Goal: Transaction & Acquisition: Purchase product/service

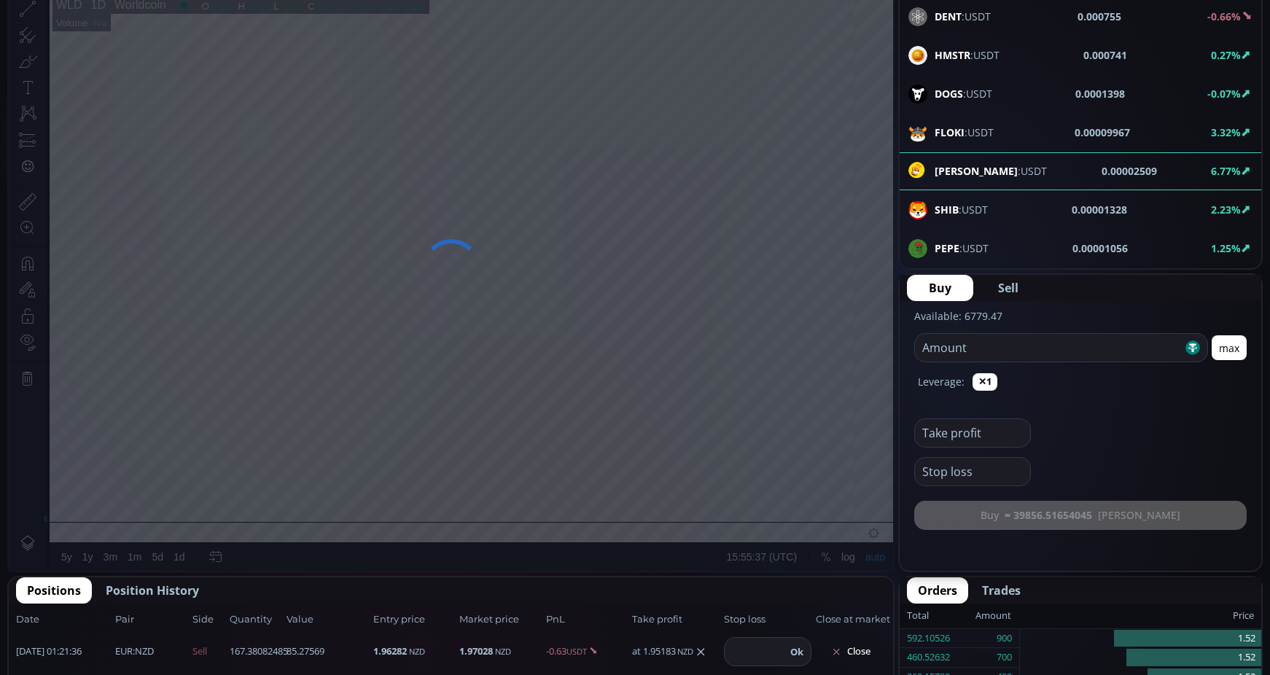
scroll to position [292, 0]
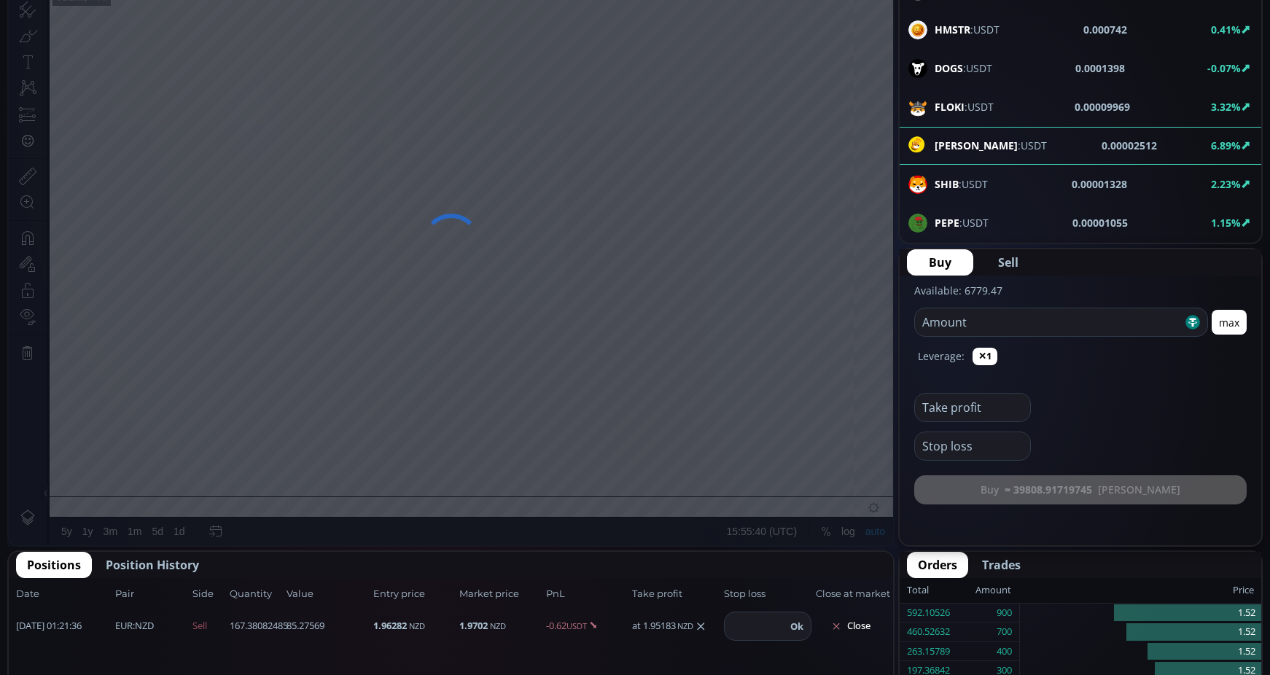
click at [1012, 327] on input "number" at bounding box center [1048, 322] width 267 height 28
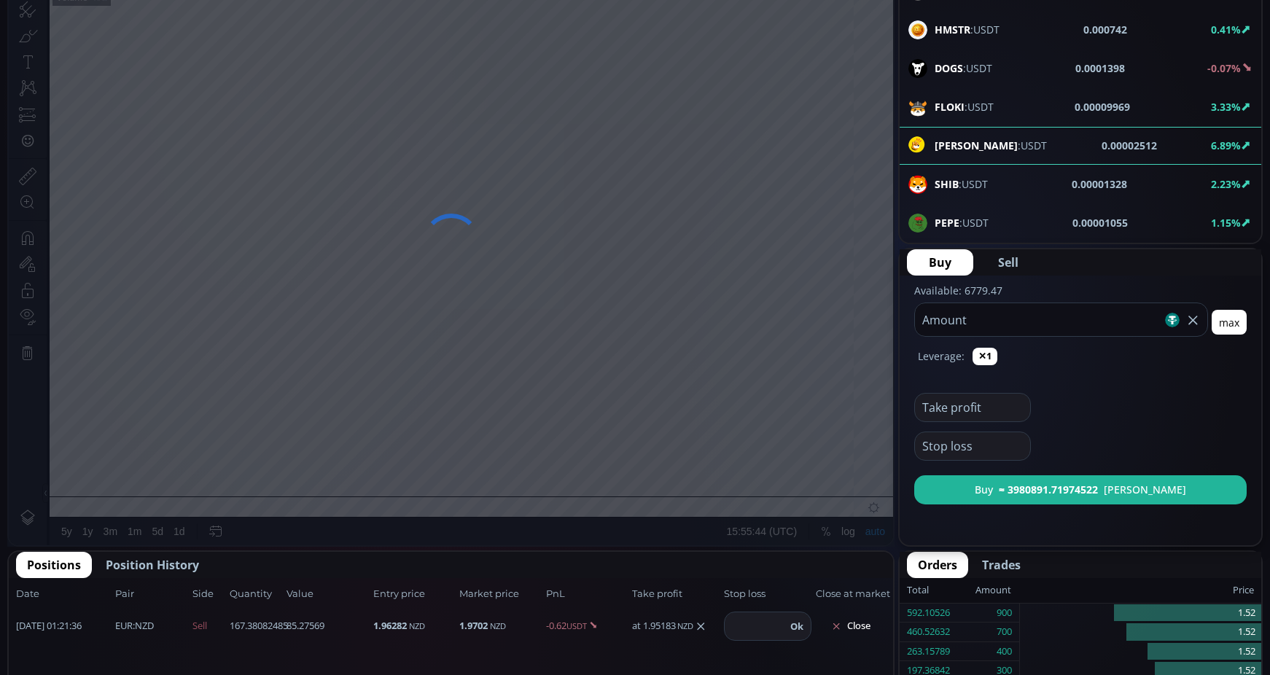
type input "***"
click at [1006, 266] on span "Sell" at bounding box center [1008, 262] width 20 height 17
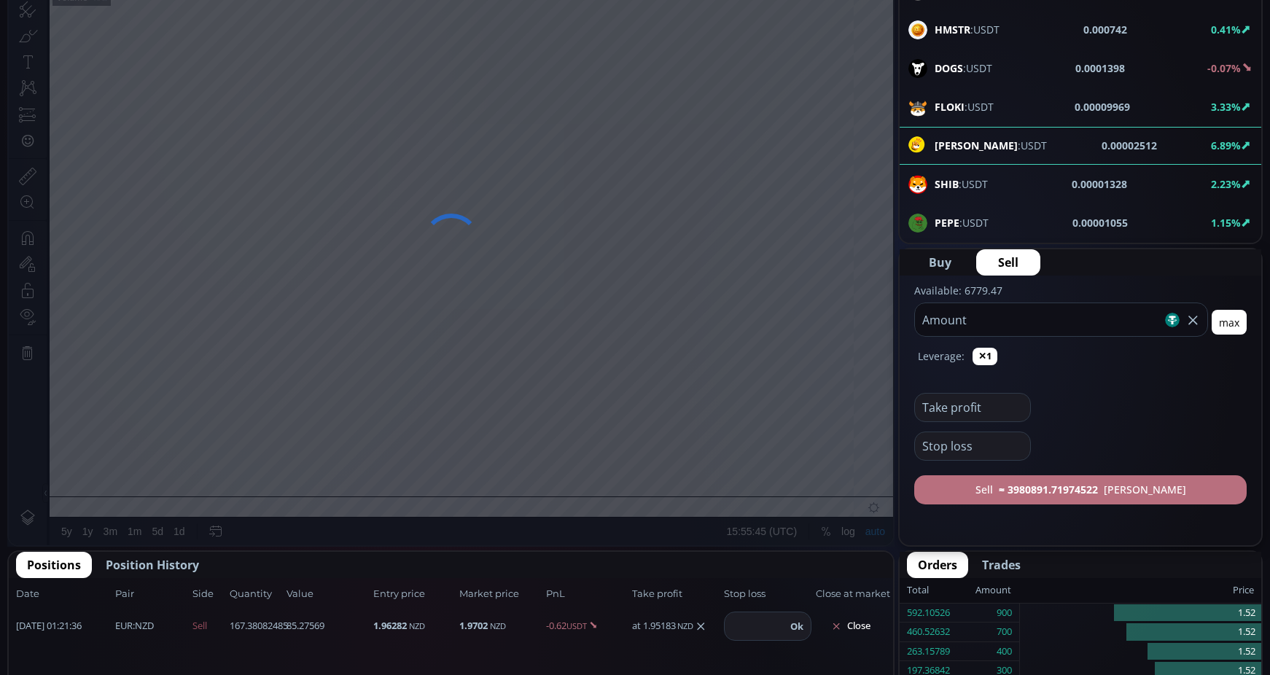
click at [1020, 496] on button "Sell ≈ 3980891.71974522 [PERSON_NAME]" at bounding box center [1080, 489] width 332 height 29
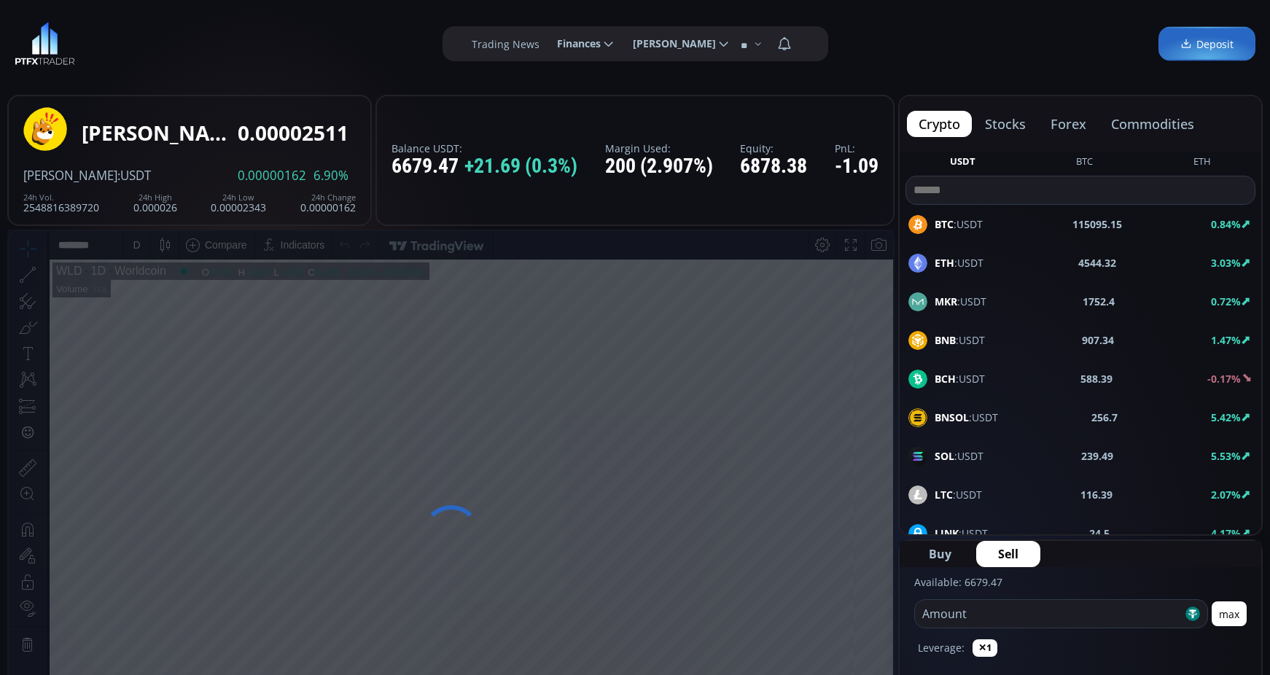
scroll to position [0, 0]
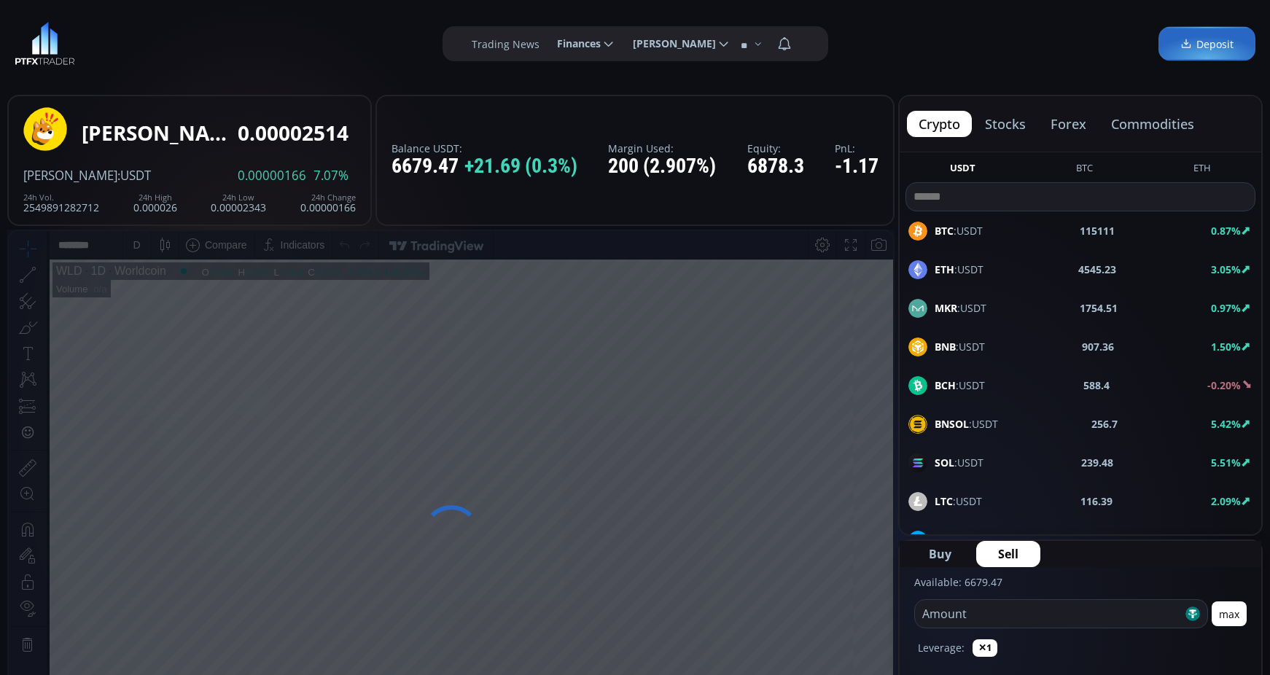
click at [982, 422] on span "BNSOL :USDT" at bounding box center [965, 423] width 63 height 15
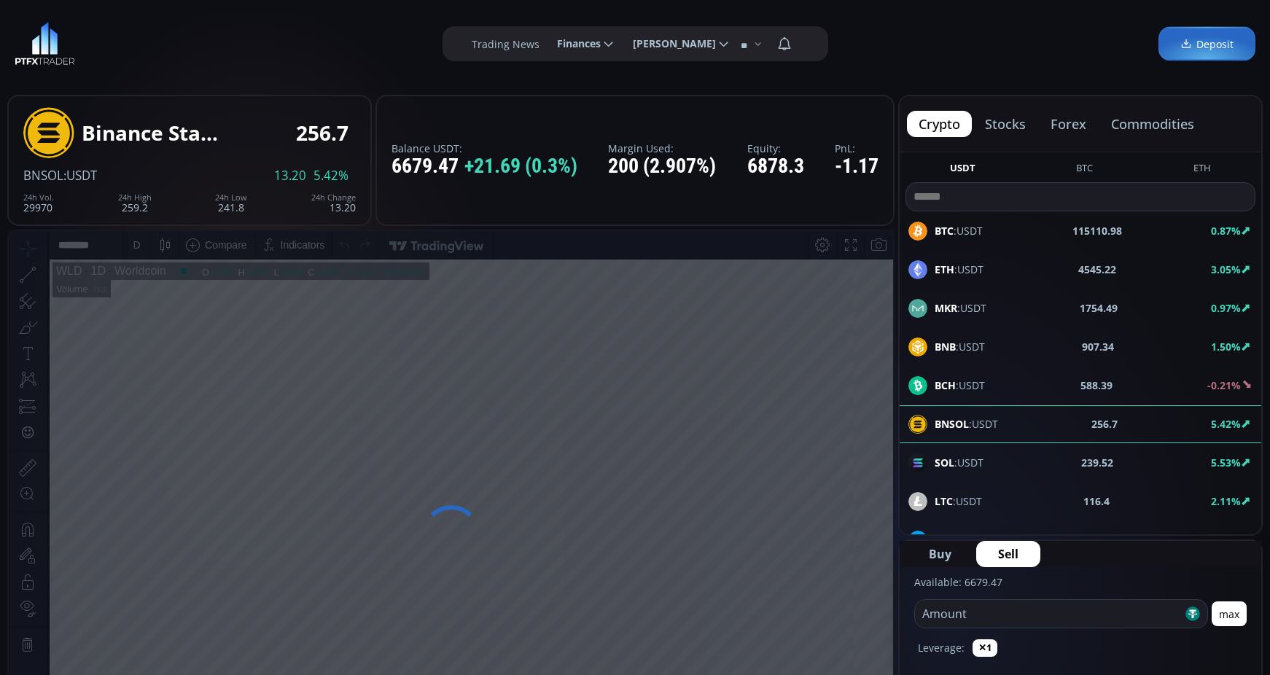
click at [980, 461] on span "SOL :USDT" at bounding box center [958, 462] width 49 height 15
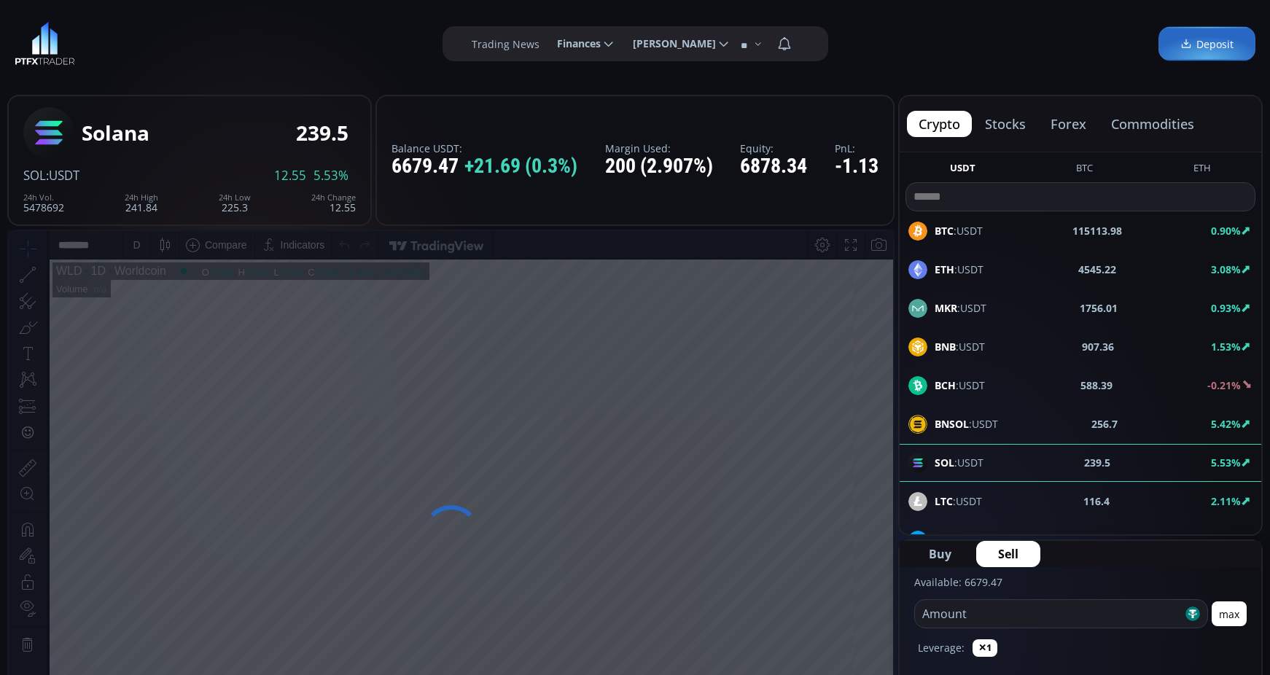
click at [1069, 611] on input "number" at bounding box center [1048, 614] width 267 height 28
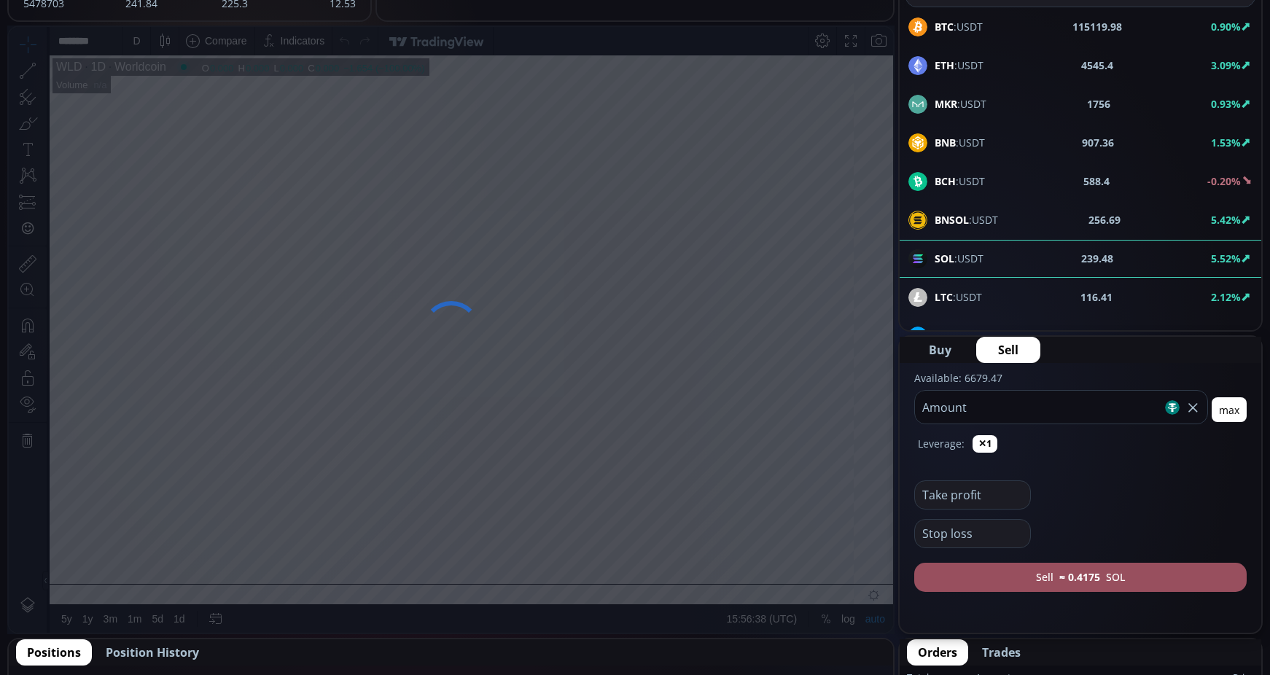
scroll to position [219, 0]
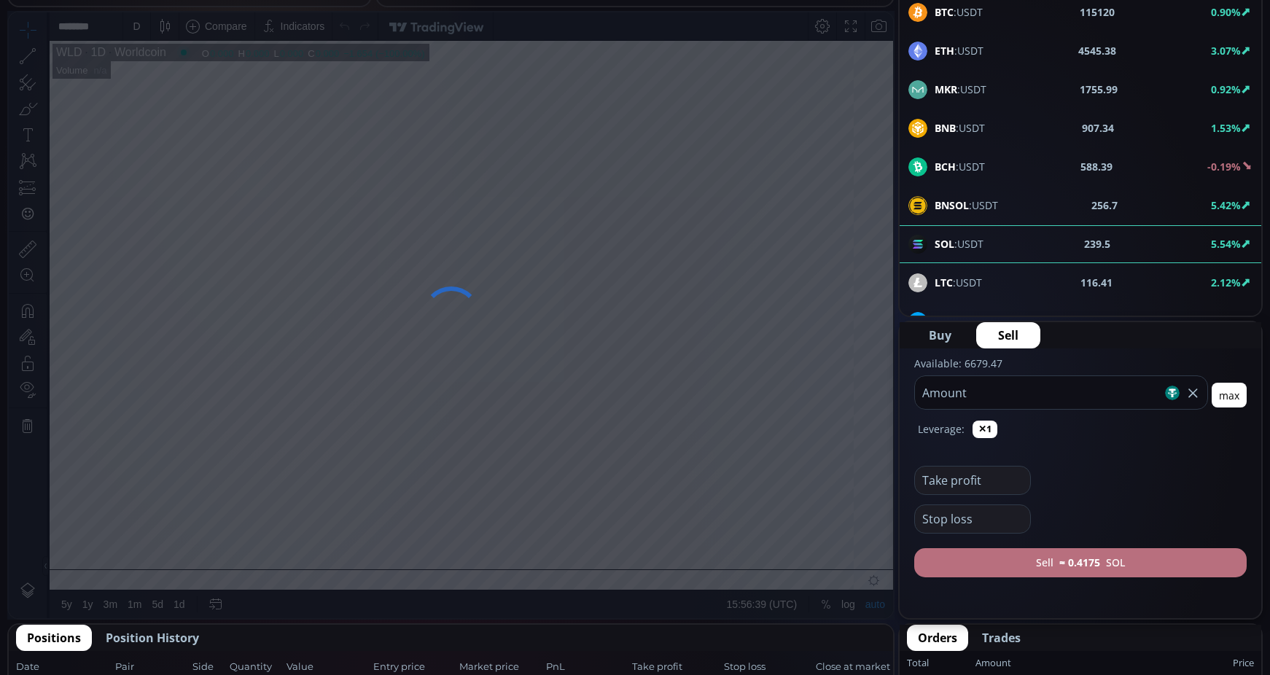
type input "***"
click at [1106, 558] on button "Sell ≈ 0.4175 SOL" at bounding box center [1080, 562] width 332 height 29
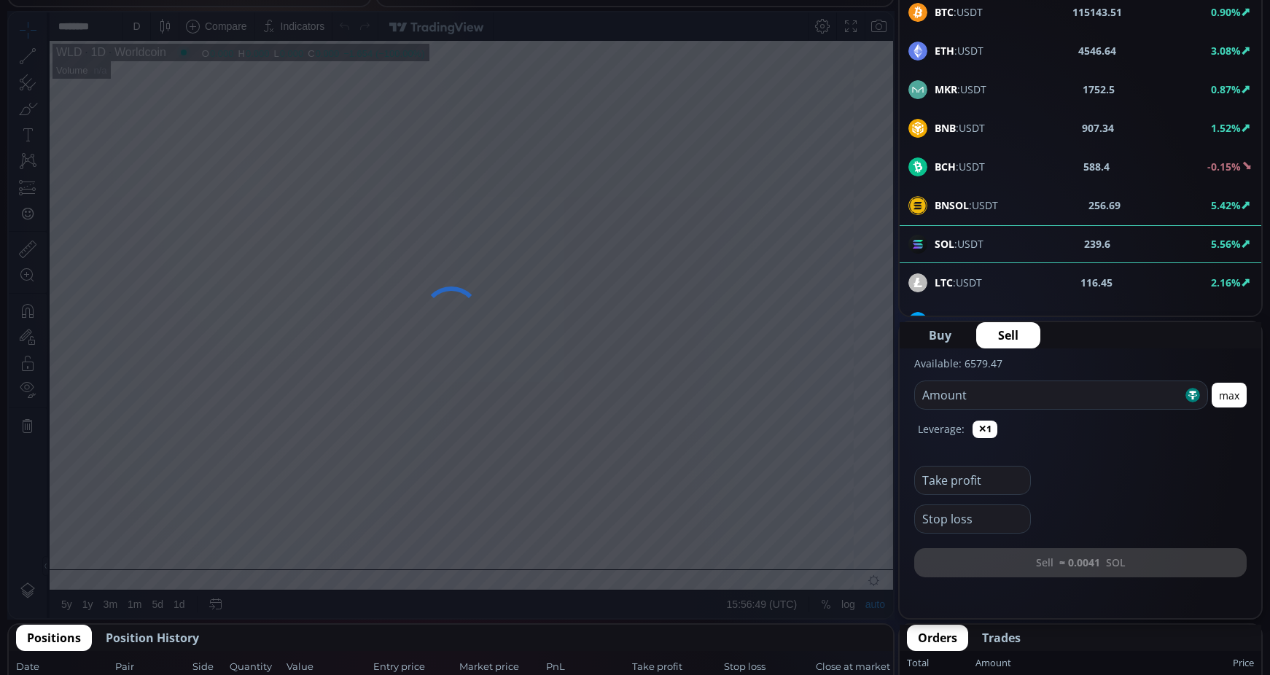
scroll to position [0, 0]
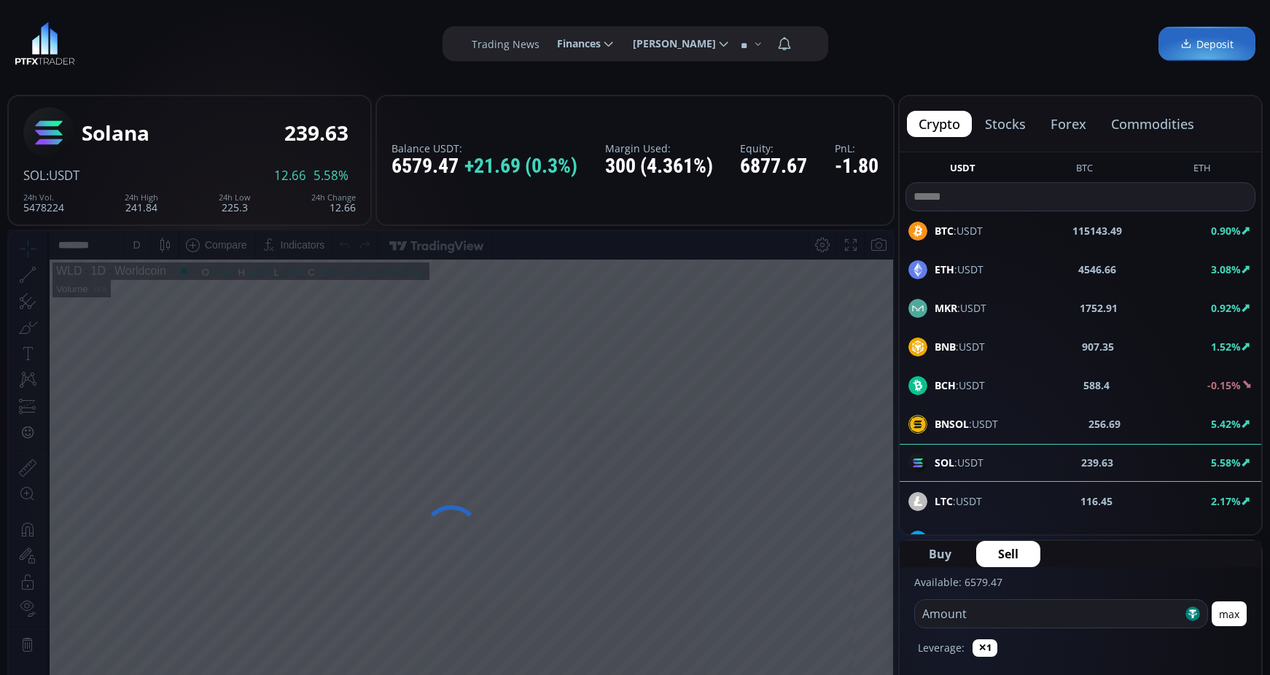
click at [1010, 429] on div "BNSOL :USDT 256.69 5.42%" at bounding box center [1080, 424] width 344 height 19
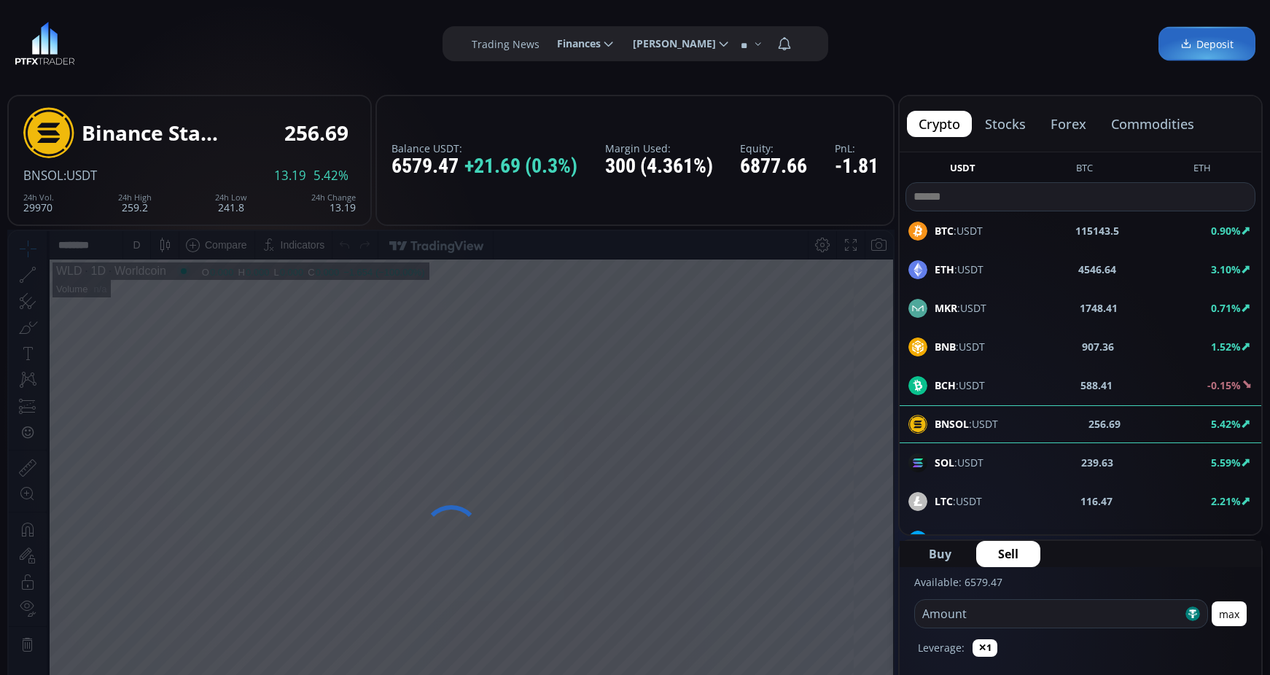
click at [1050, 620] on input "number" at bounding box center [1048, 614] width 267 height 28
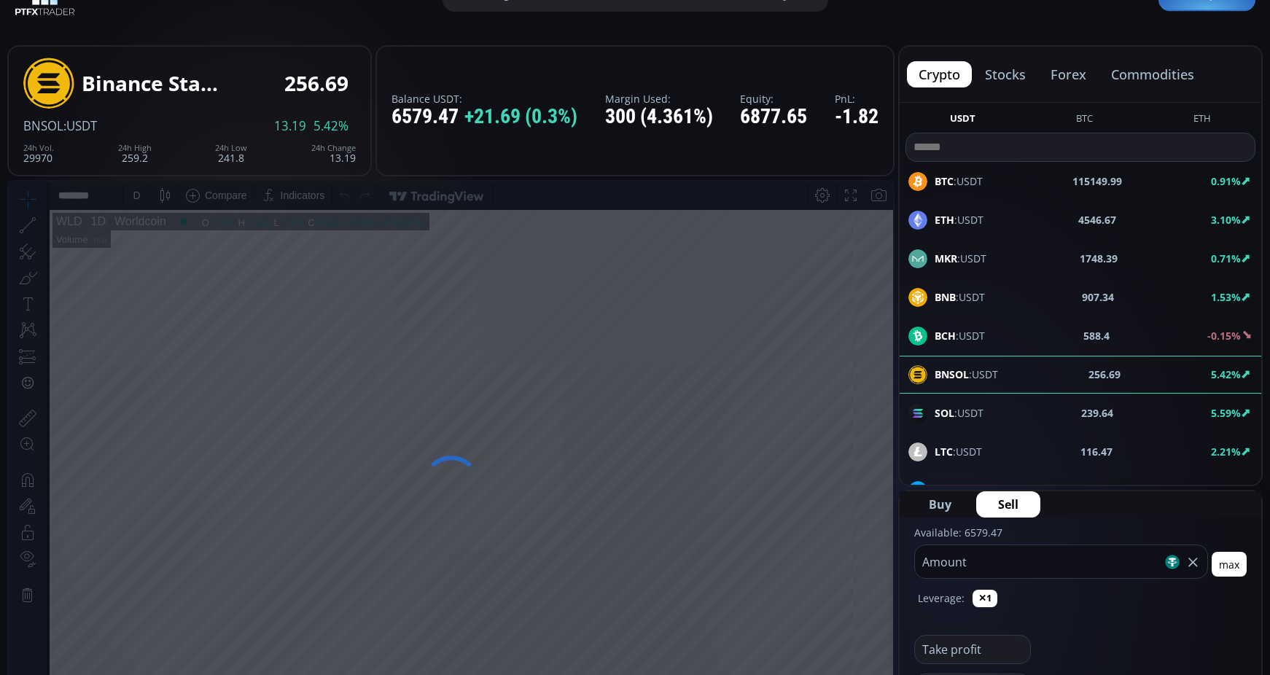
scroll to position [146, 0]
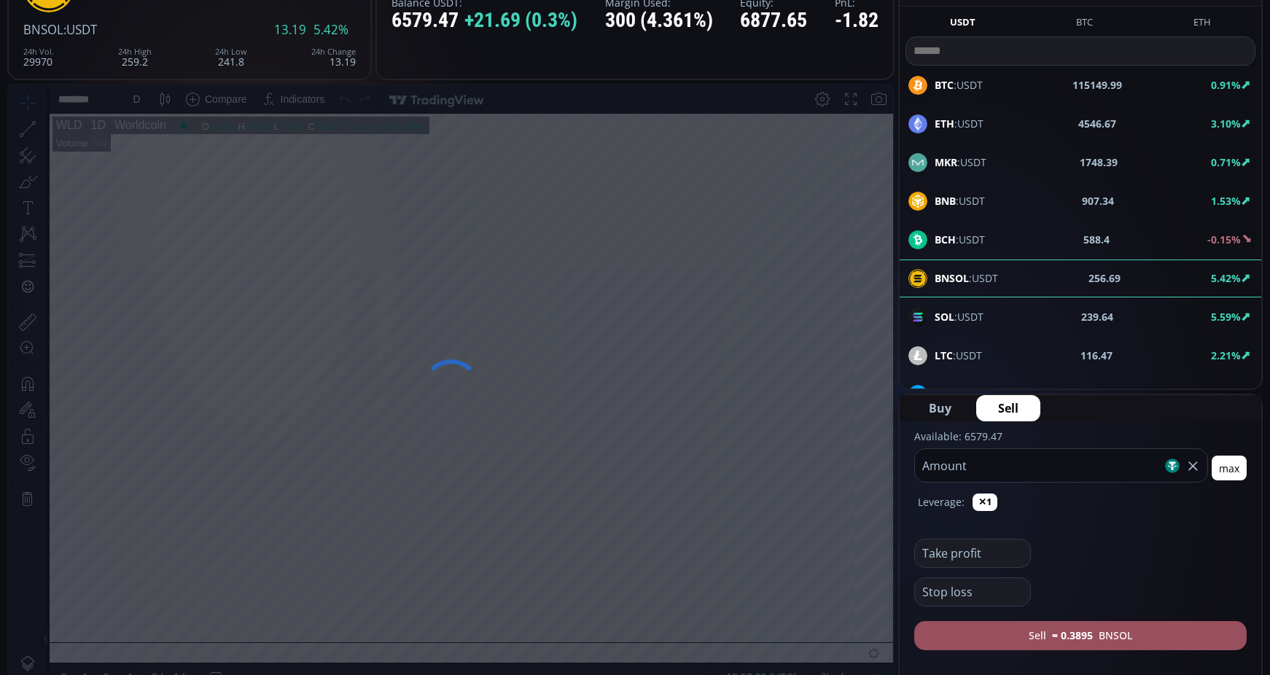
type input "***"
click at [1030, 410] on button "Sell" at bounding box center [1008, 408] width 64 height 26
click at [1094, 641] on button "Sell ≈ 0.3895 BNSOL" at bounding box center [1080, 635] width 332 height 29
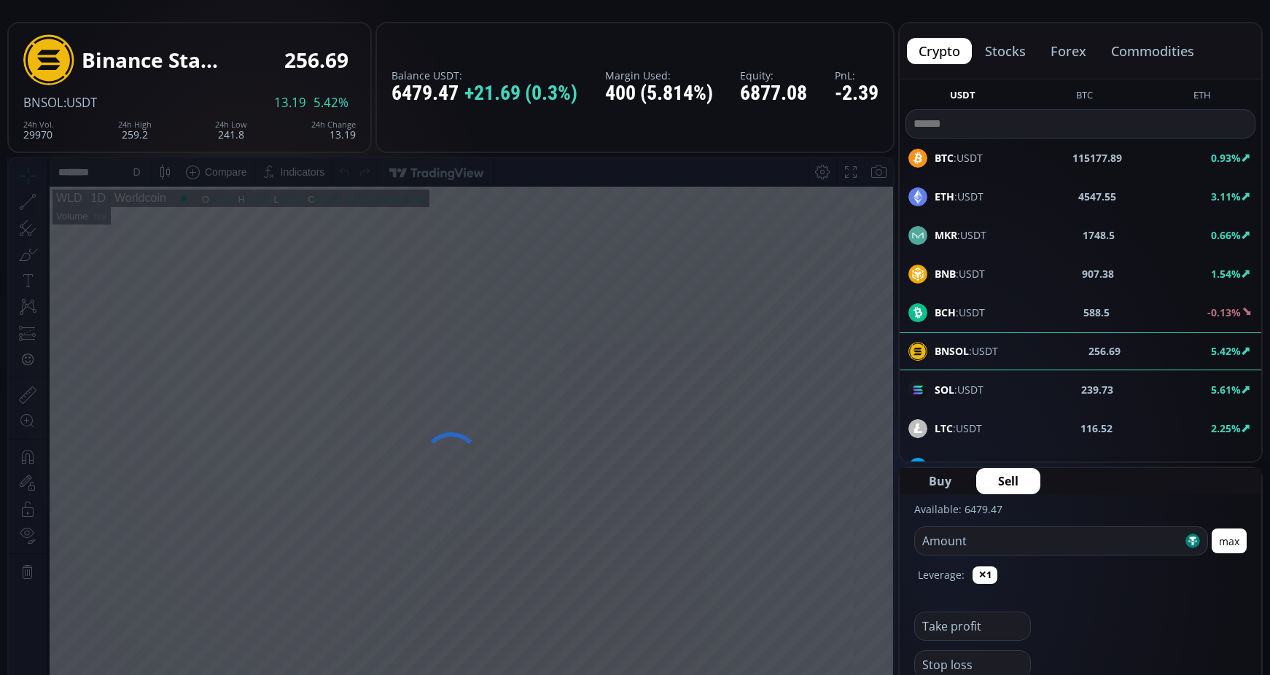
scroll to position [0, 0]
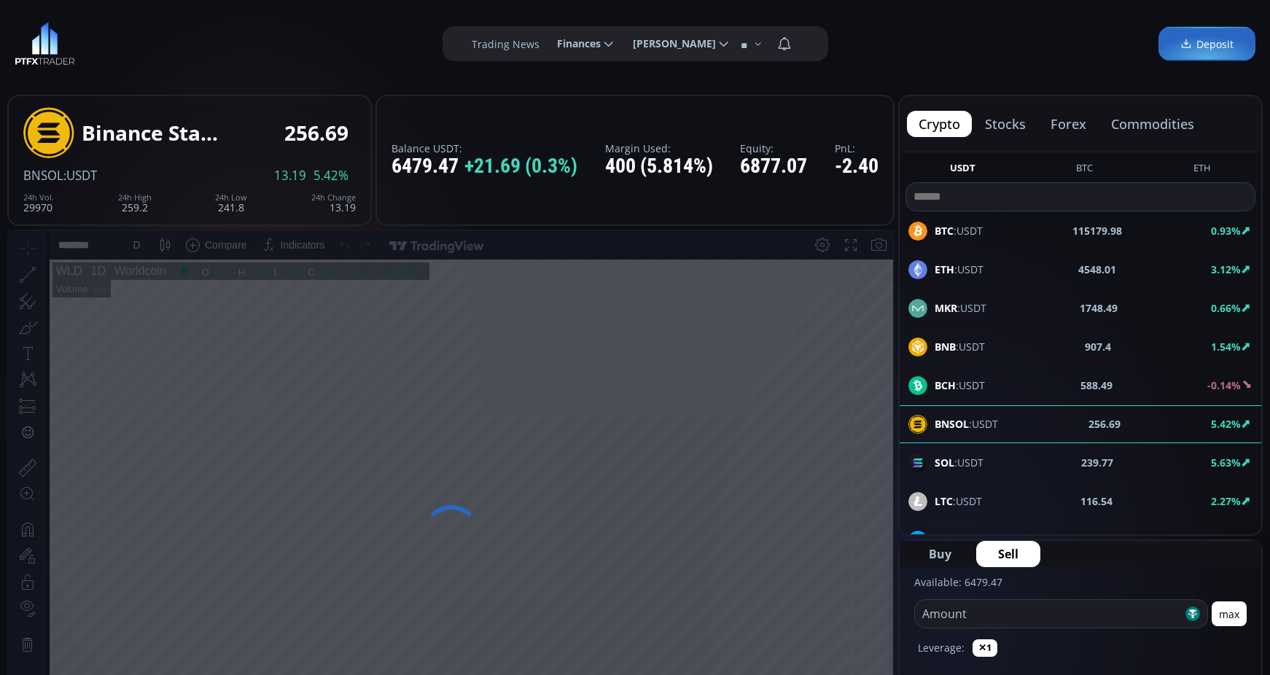
click at [1004, 268] on div "ETH :USDT 4548.01 3.12%" at bounding box center [1080, 269] width 344 height 19
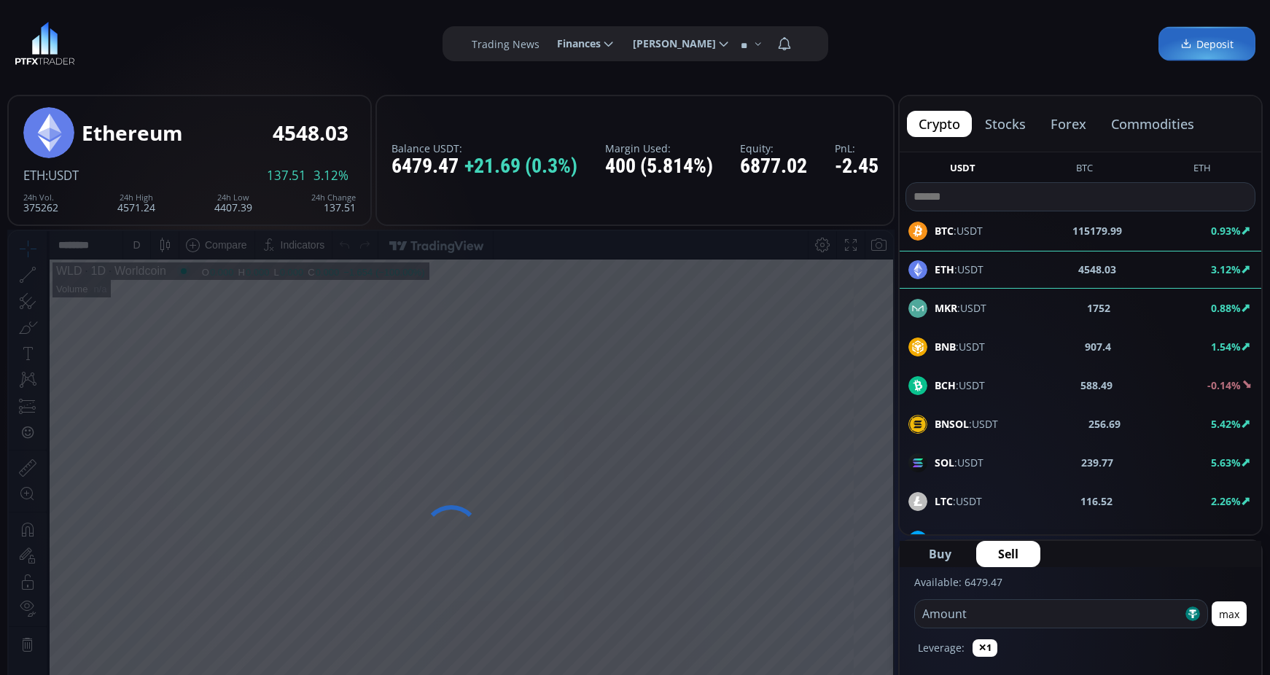
click at [1036, 606] on input "number" at bounding box center [1048, 614] width 267 height 28
type input "***"
click at [1020, 548] on button "Sell" at bounding box center [1008, 554] width 64 height 26
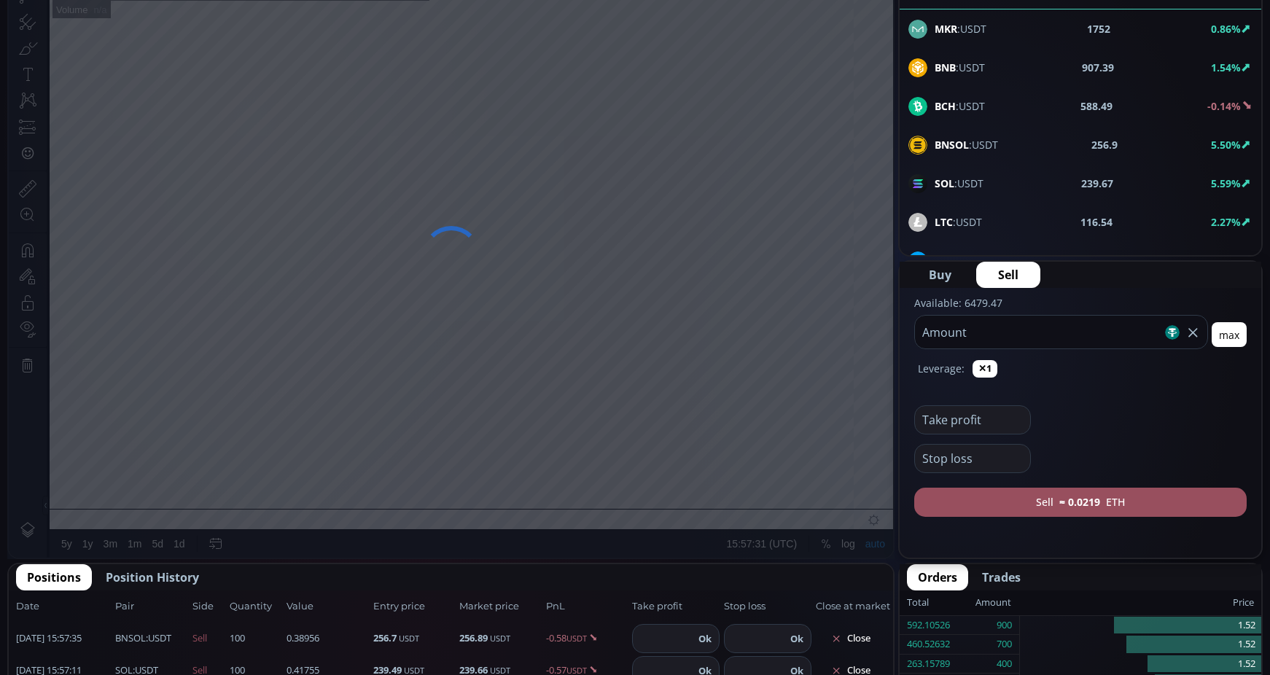
scroll to position [437, 0]
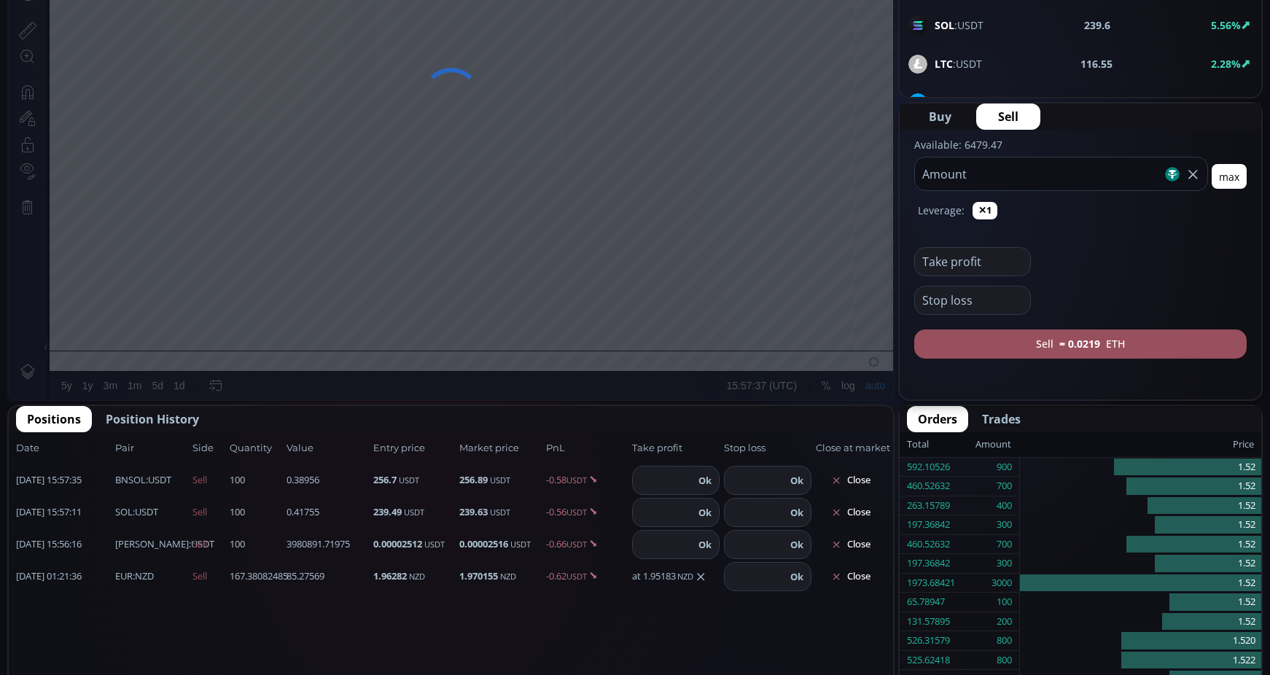
click at [1008, 122] on span "Sell" at bounding box center [1008, 116] width 20 height 17
click at [1058, 342] on button "Sell ≈ 0.0219 ETH" at bounding box center [1080, 343] width 332 height 29
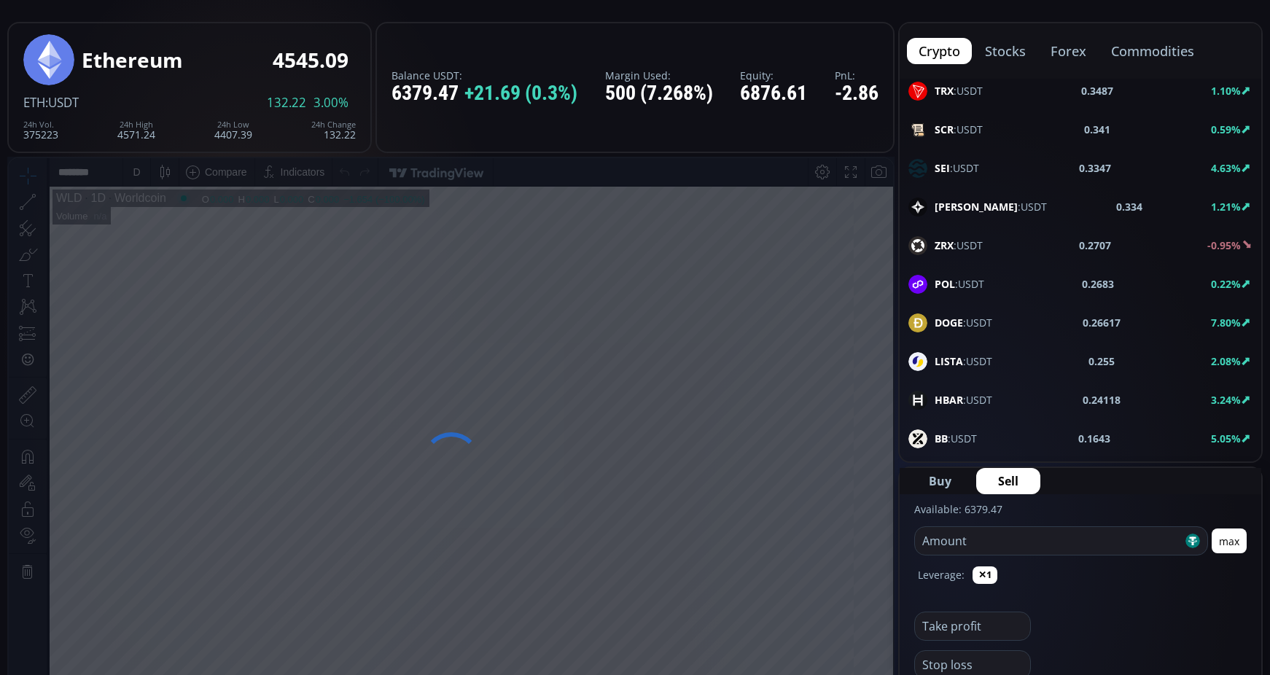
scroll to position [1531, 0]
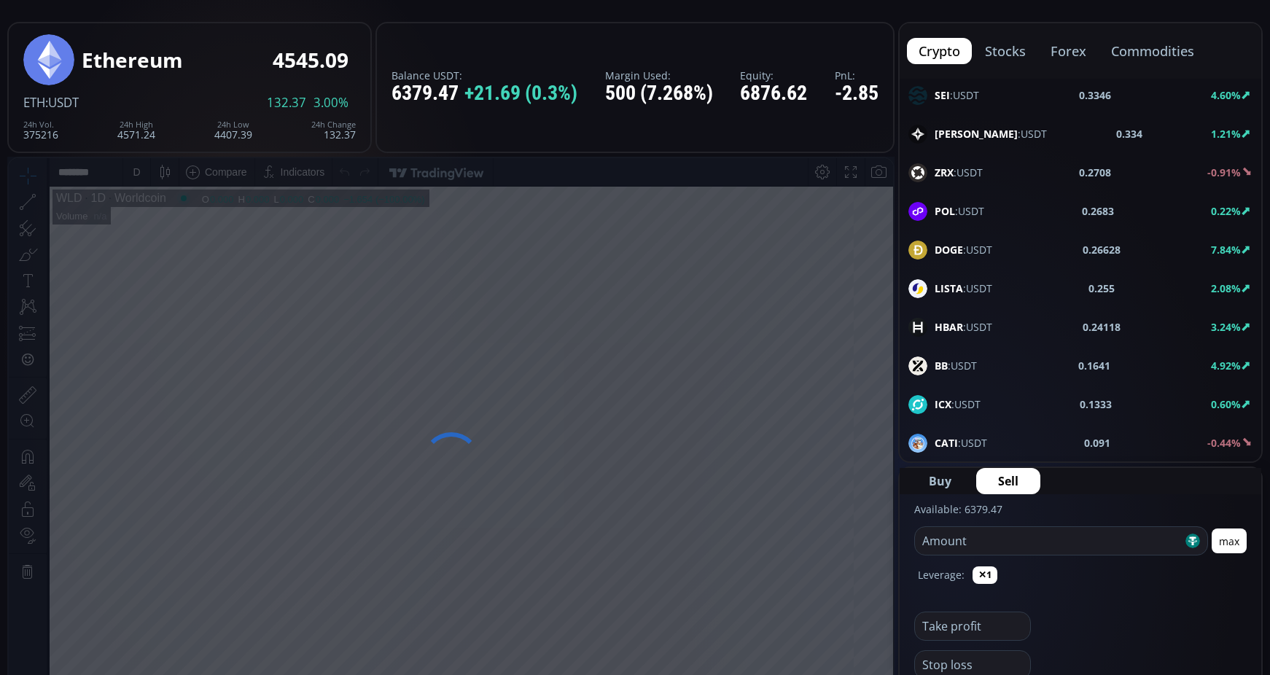
click at [999, 249] on div "DOGE :USDT 0.26628 7.84%" at bounding box center [1080, 250] width 344 height 19
click at [1069, 534] on input "number" at bounding box center [1048, 541] width 267 height 28
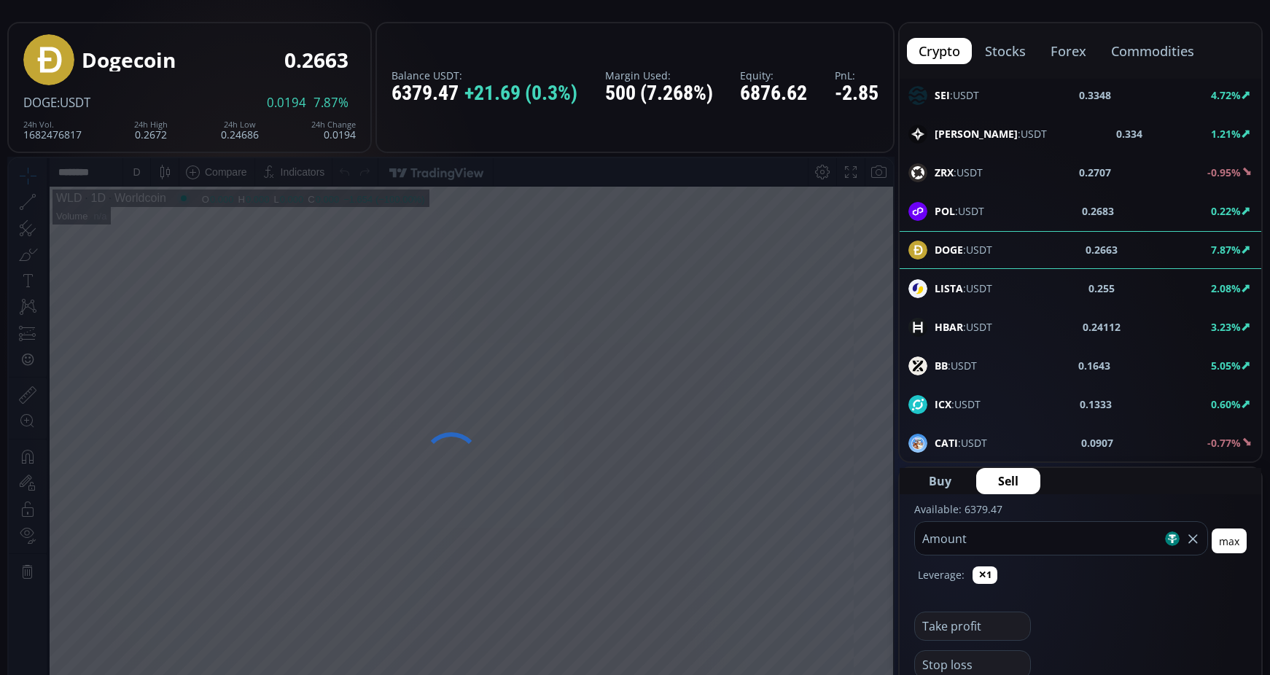
type input "***"
click at [1007, 478] on span "Sell" at bounding box center [1008, 480] width 20 height 17
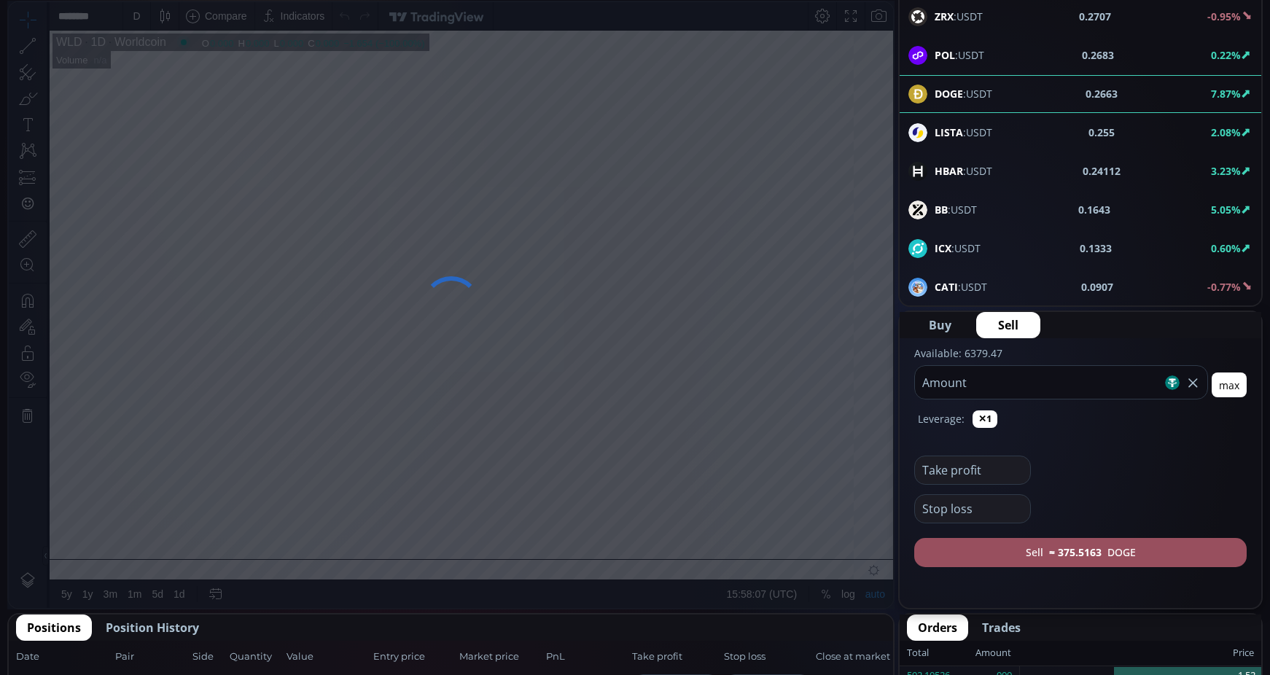
scroll to position [292, 0]
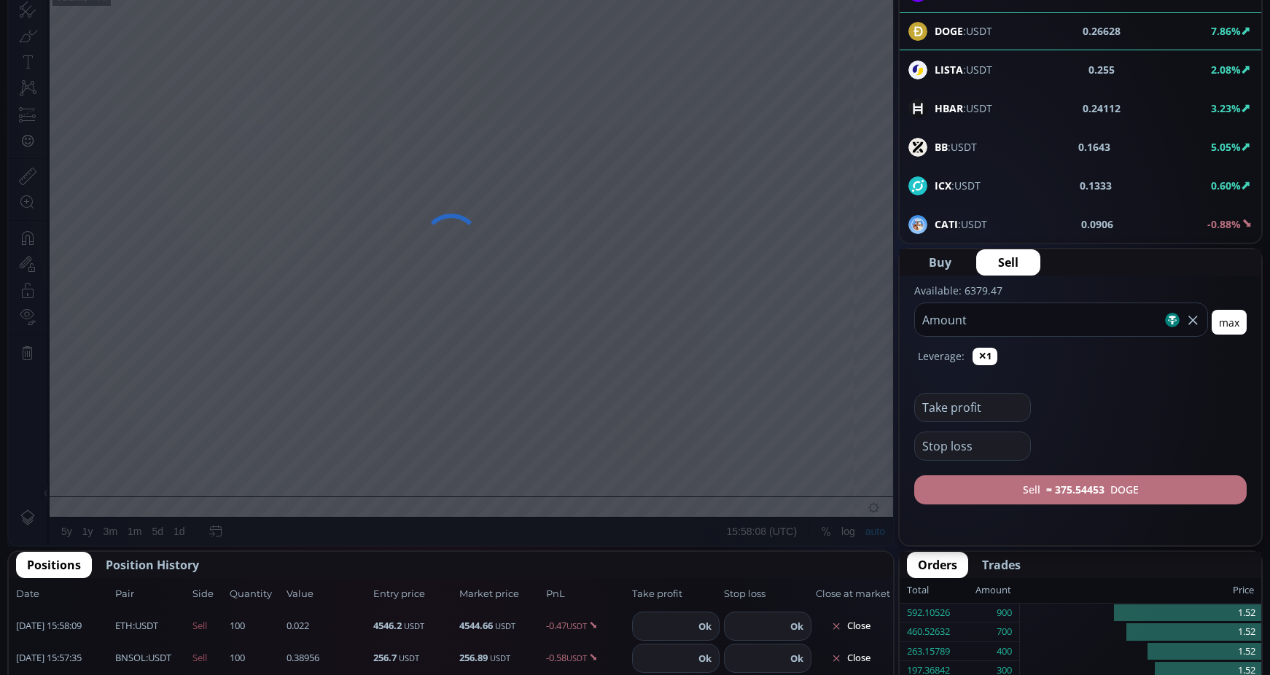
click at [1050, 492] on b "≈ 375.54453" at bounding box center [1075, 489] width 58 height 15
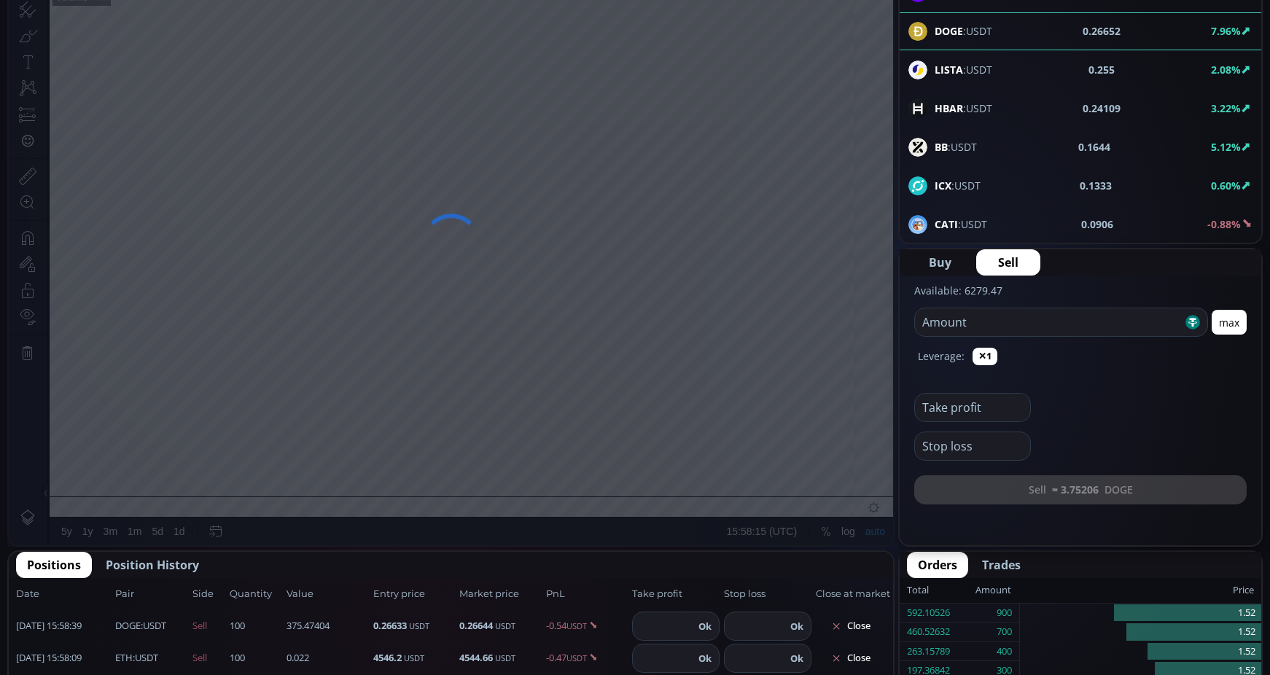
click at [973, 148] on span "BB :USDT" at bounding box center [955, 146] width 42 height 15
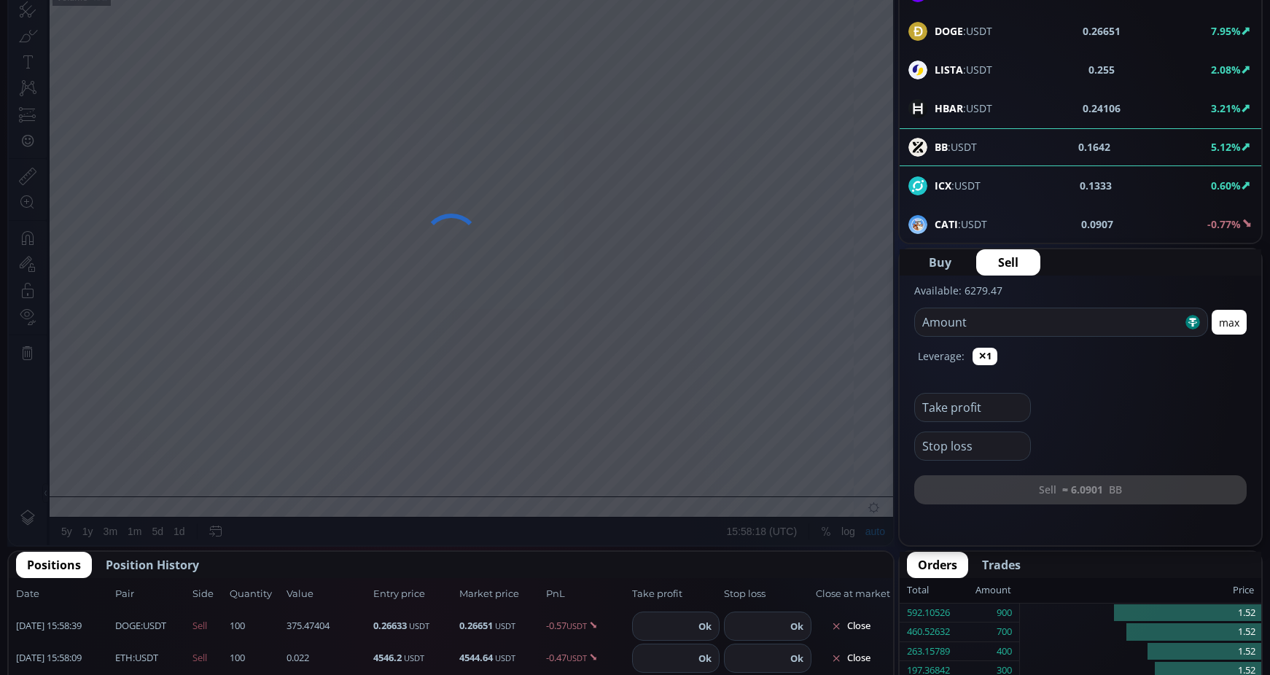
click at [1035, 323] on input "number" at bounding box center [1048, 322] width 267 height 28
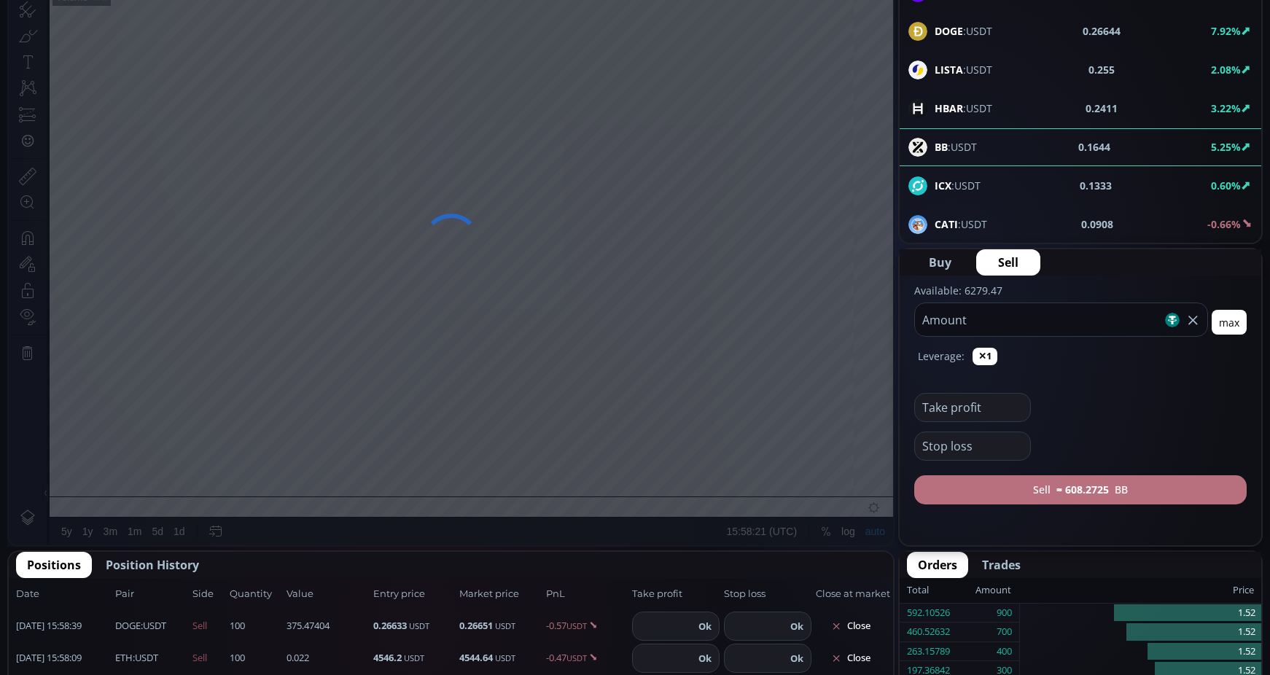
type input "***"
click at [1109, 483] on button "Sell ≈ 608.2725 BB" at bounding box center [1080, 489] width 332 height 29
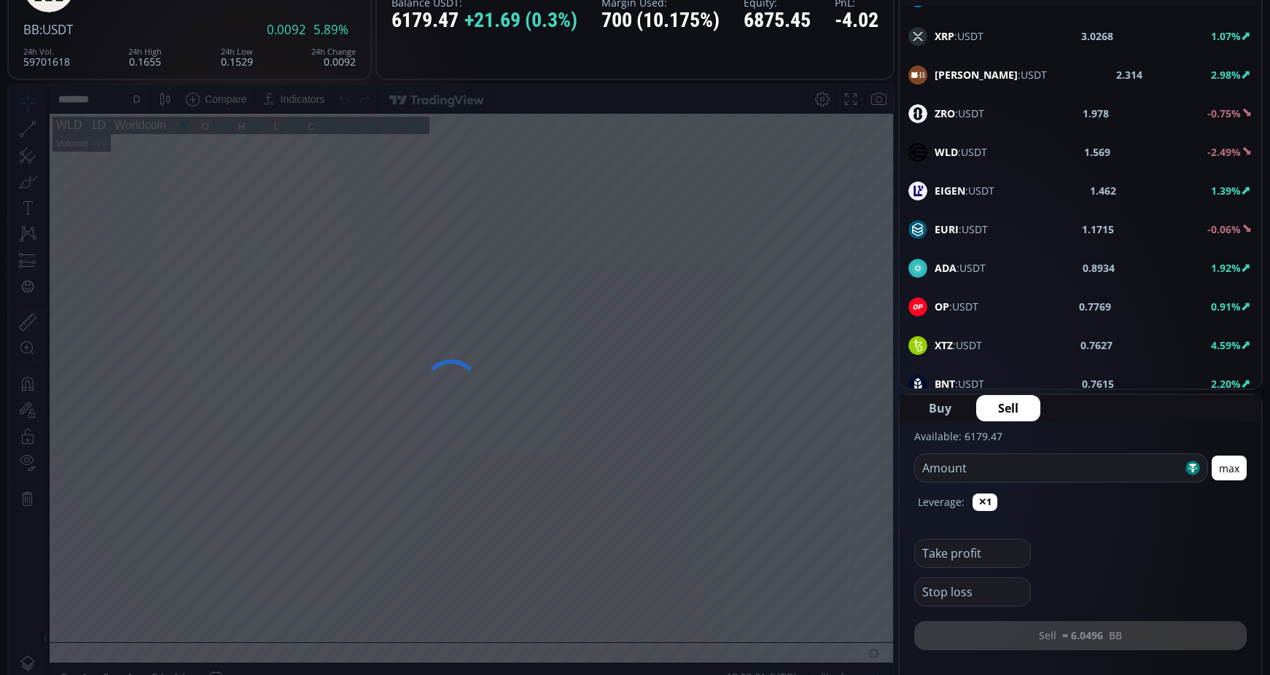
scroll to position [808, 0]
